Goal: Complete application form

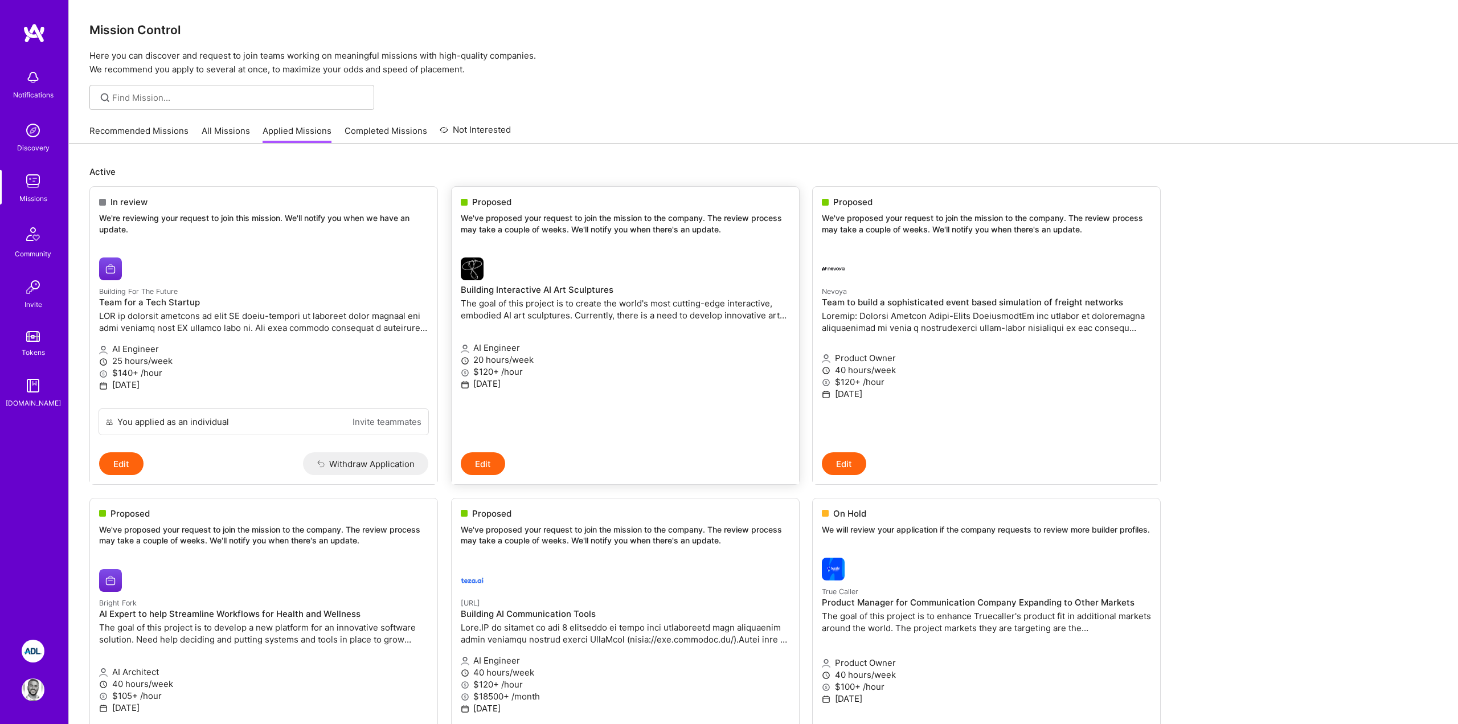
click at [601, 211] on div "Proposed We've proposed your request to join the mission to the company. The re…" at bounding box center [625, 218] width 347 height 62
click at [551, 200] on div "Proposed" at bounding box center [625, 202] width 329 height 12
click at [491, 461] on button "Edit" at bounding box center [483, 463] width 44 height 23
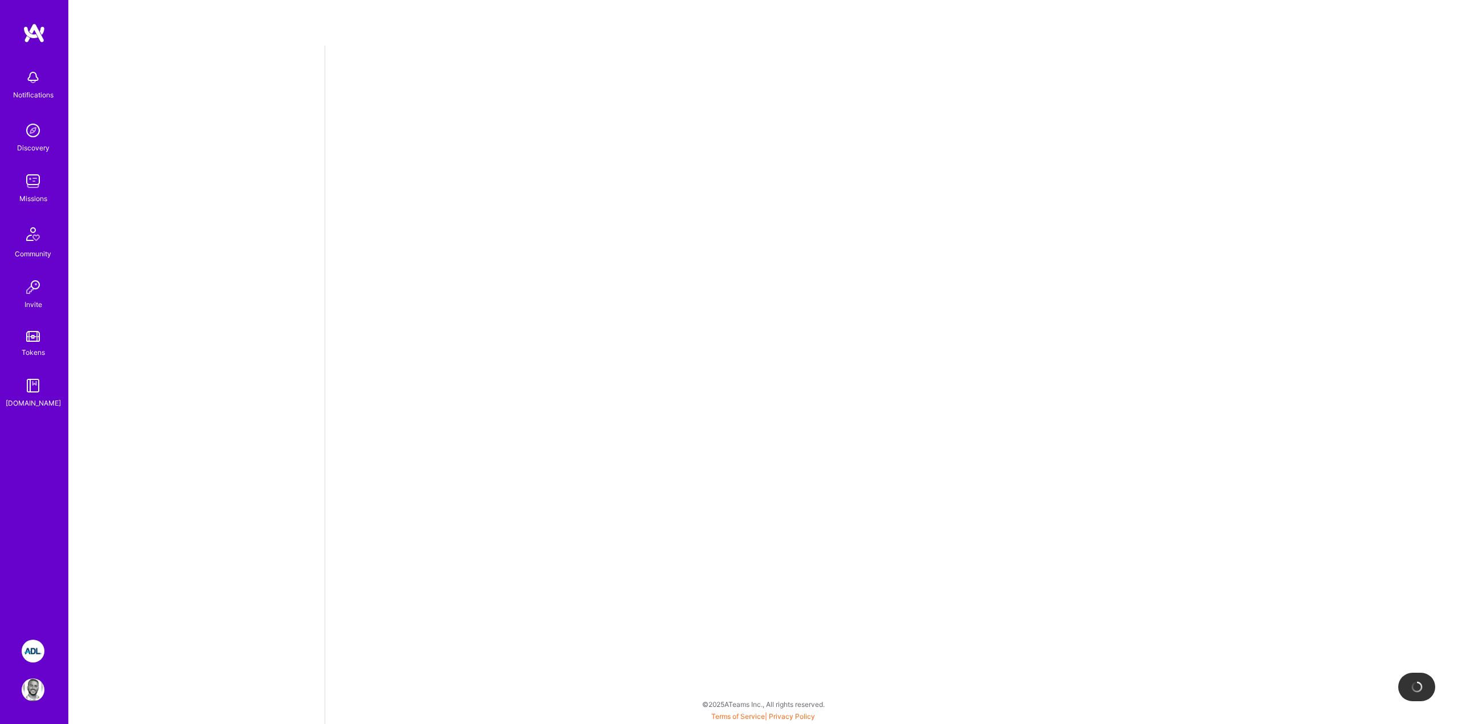
select select "US"
